Goal: Register for event/course

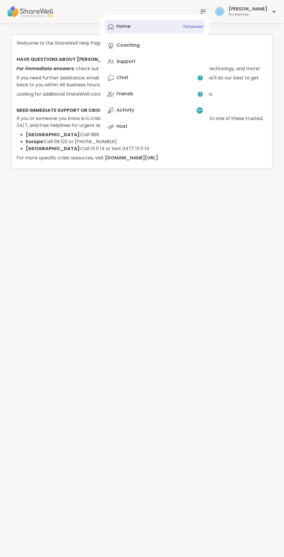
click at [130, 27] on div "Home 7 Scheduled" at bounding box center [123, 26] width 14 height 6
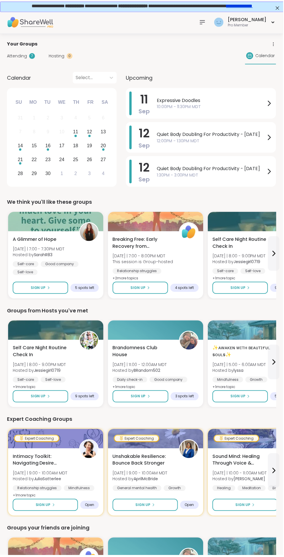
click at [206, 23] on icon at bounding box center [203, 22] width 7 height 7
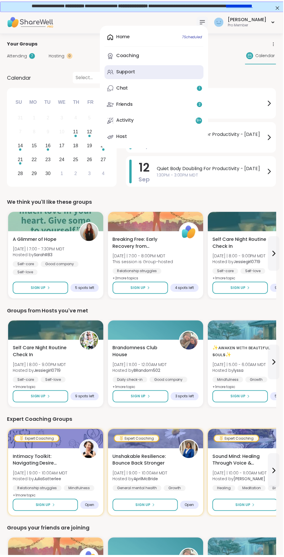
click at [136, 73] on div "Support" at bounding box center [125, 72] width 19 height 6
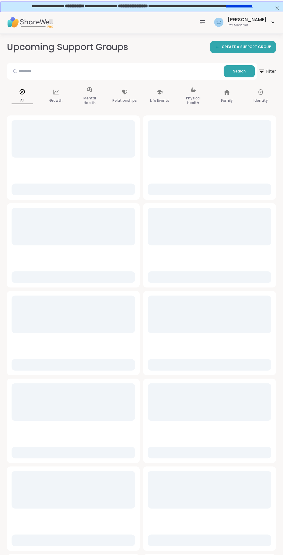
click at [205, 24] on icon at bounding box center [203, 22] width 5 height 3
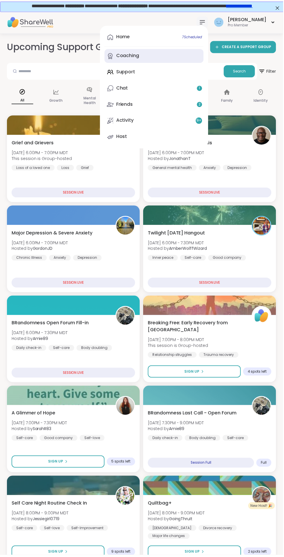
click at [140, 58] on div "Coaching" at bounding box center [127, 56] width 23 height 6
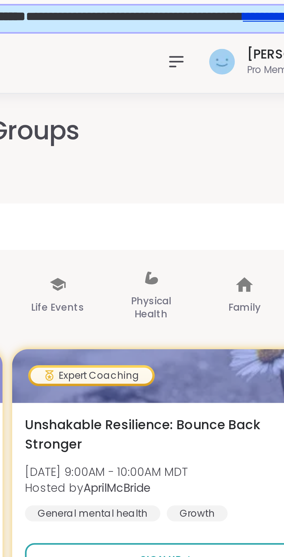
click at [206, 23] on icon at bounding box center [203, 22] width 7 height 7
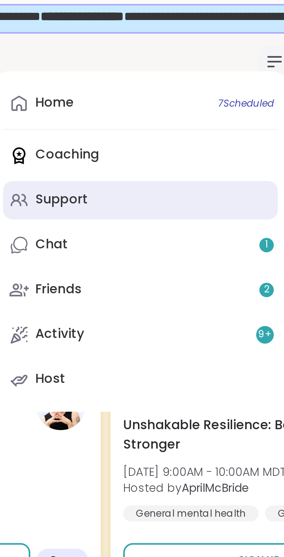
click at [136, 72] on div "Support" at bounding box center [125, 72] width 19 height 6
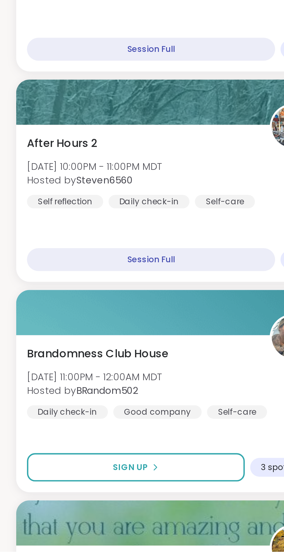
scroll to position [305, 0]
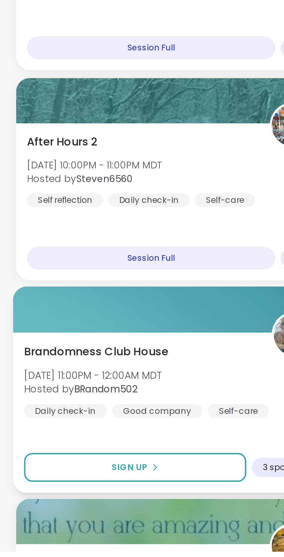
click at [59, 474] on span "Brandomness Club House" at bounding box center [41, 470] width 62 height 7
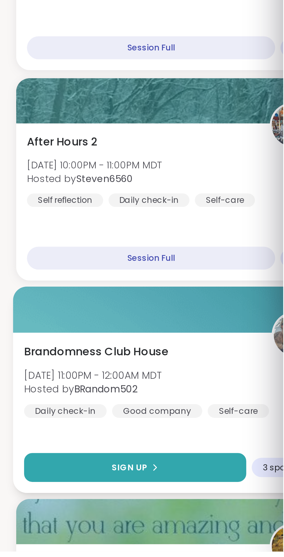
click at [57, 522] on span "Sign Up" at bounding box center [55, 520] width 15 height 5
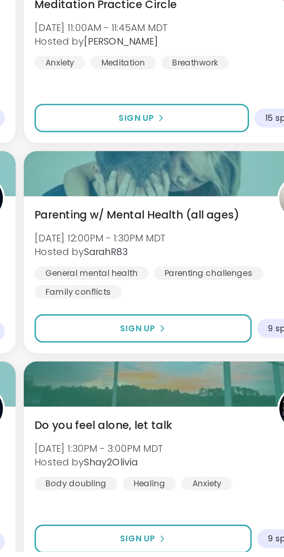
scroll to position [1207, 0]
